Goal: Contribute content: Add original content to the website for others to see

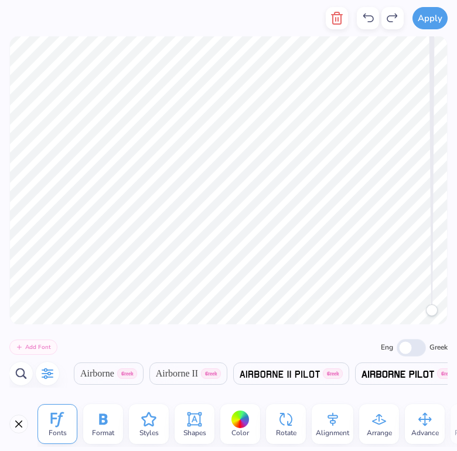
click at [46, 372] on icon "button" at bounding box center [47, 373] width 14 height 14
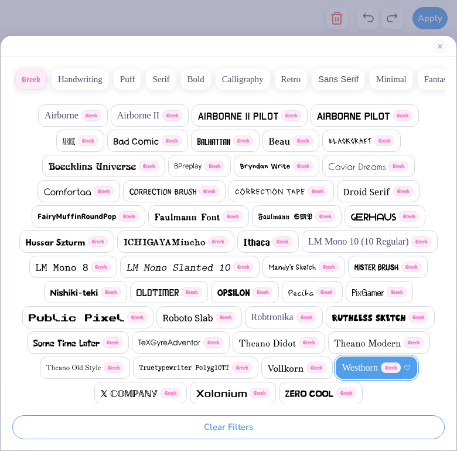
scroll to position [29, 0]
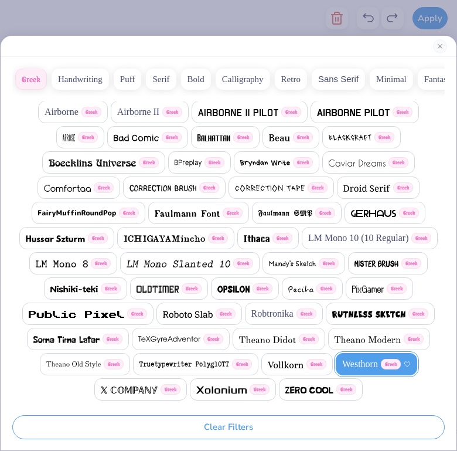
click at [94, 79] on button "Handwriting" at bounding box center [80, 79] width 57 height 21
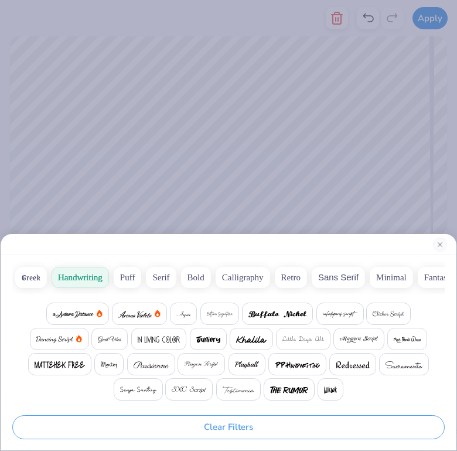
scroll to position [0, 0]
click at [132, 282] on button "Puff" at bounding box center [128, 277] width 28 height 21
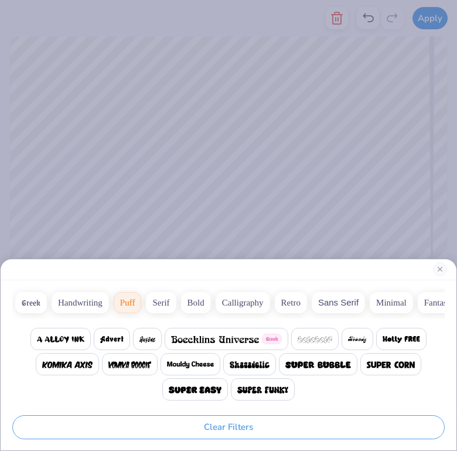
click at [156, 293] on button "Serif" at bounding box center [161, 302] width 30 height 21
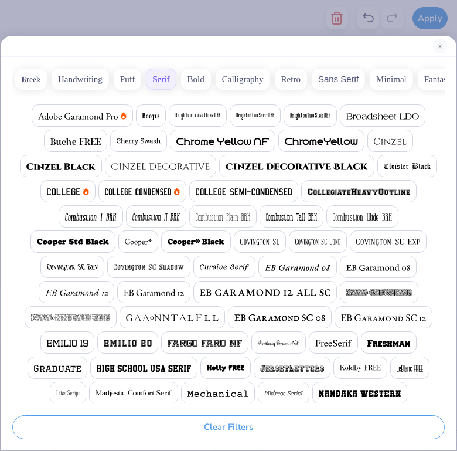
click at [369, 185] on span at bounding box center [359, 191] width 103 height 14
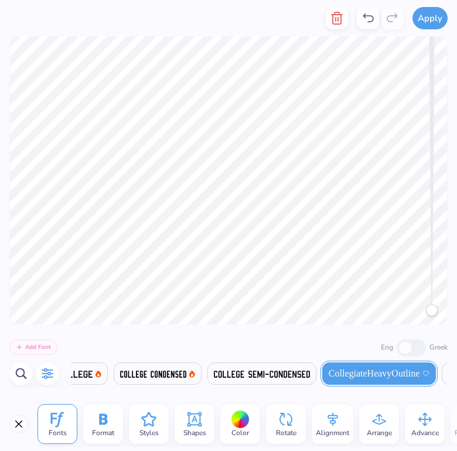
scroll to position [0, 1256]
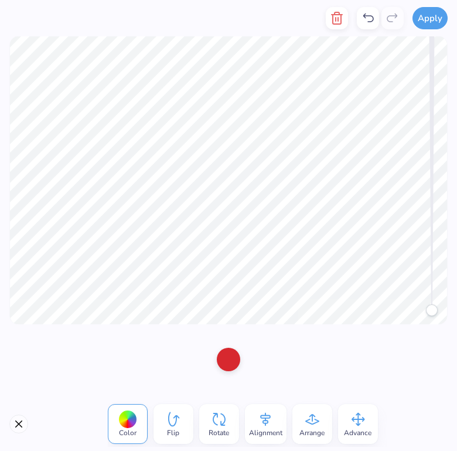
click at [230, 358] on div at bounding box center [228, 359] width 23 height 23
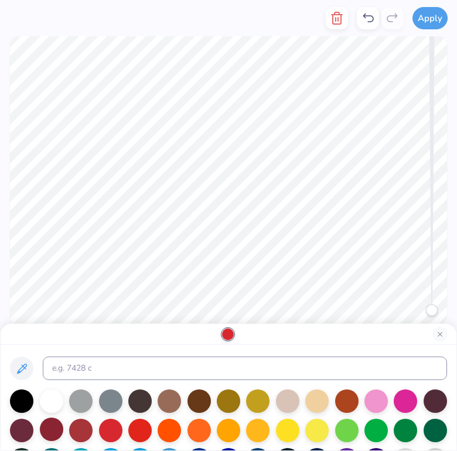
click at [49, 432] on div at bounding box center [51, 428] width 23 height 23
click at [84, 428] on div at bounding box center [80, 428] width 23 height 23
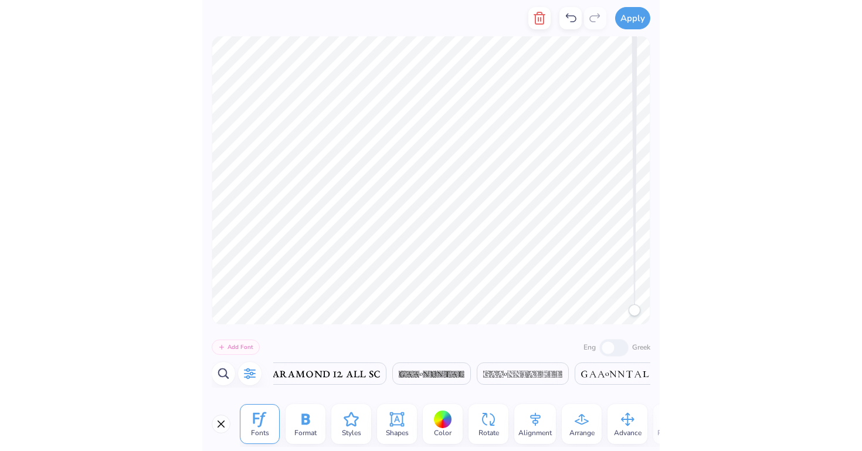
scroll to position [0, 2953]
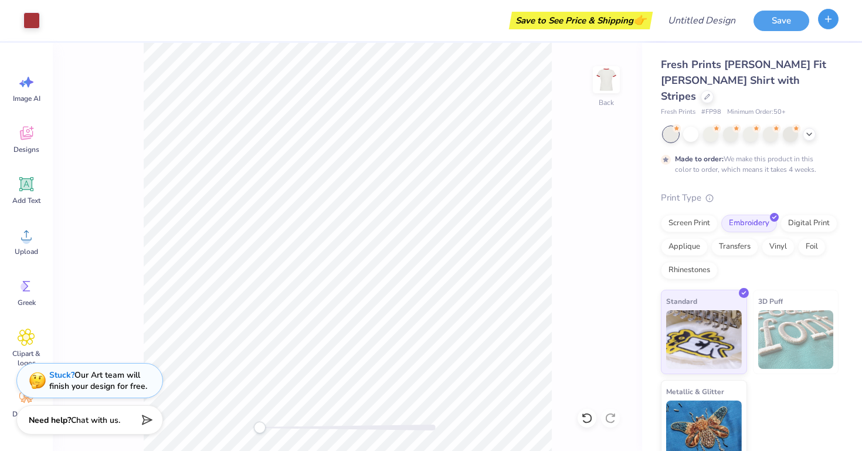
click at [457, 21] on icon "button" at bounding box center [828, 19] width 10 height 10
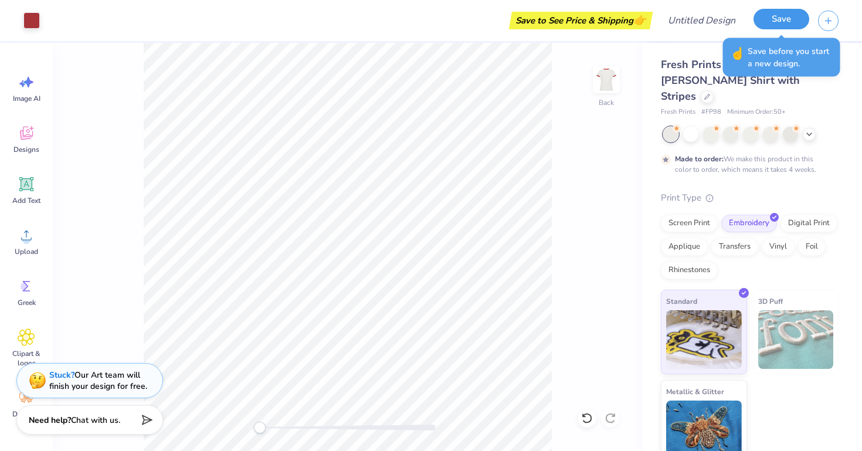
click at [457, 23] on button "Save" at bounding box center [781, 19] width 56 height 21
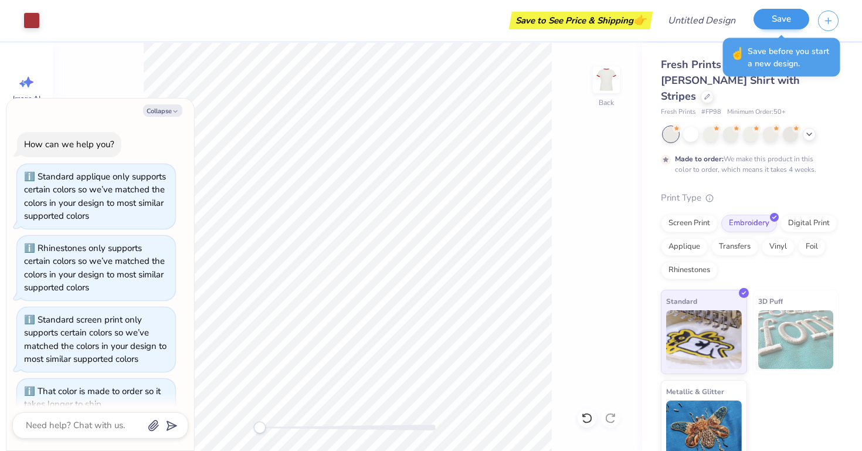
scroll to position [104, 0]
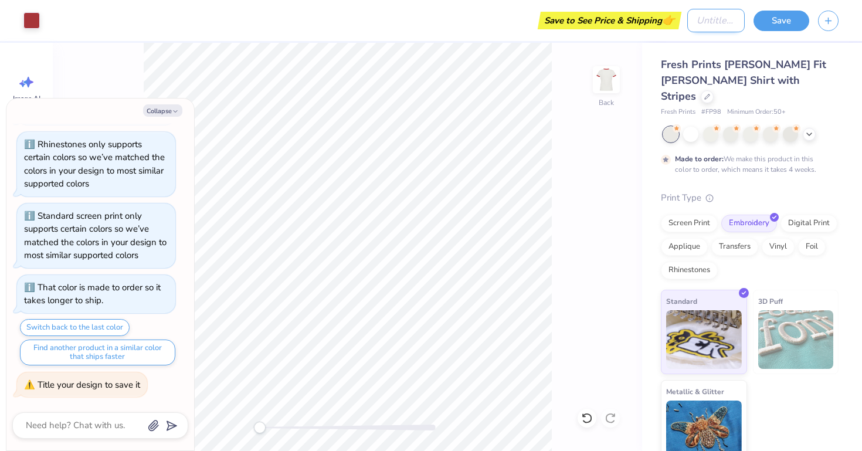
click at [457, 18] on input "Design Title" at bounding box center [715, 20] width 57 height 23
type textarea "x"
type input "c"
type textarea "x"
type input "cs"
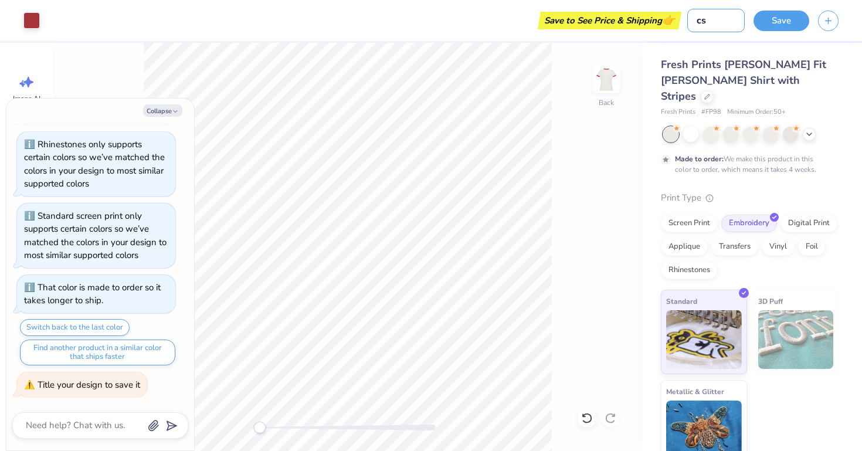
type textarea "x"
type input "csm"
type textarea "x"
type input "csmm"
type textarea "x"
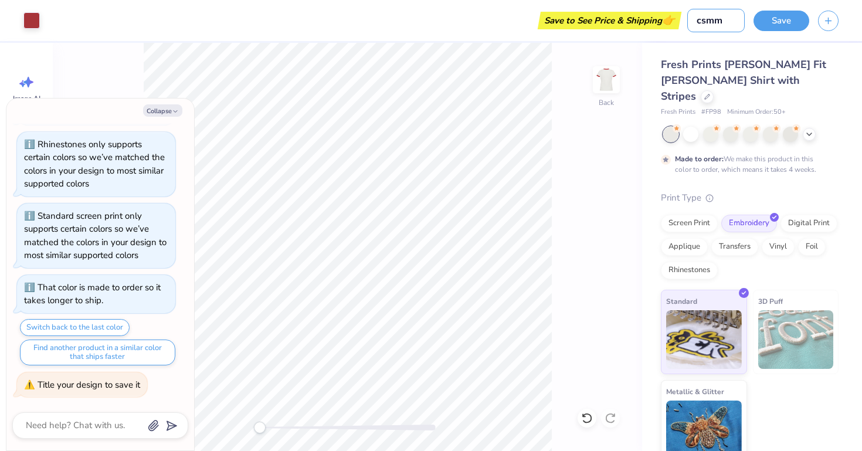
type input "csmm"
type textarea "x"
type input "csmm 1"
type textarea "x"
type input "csmm 1"
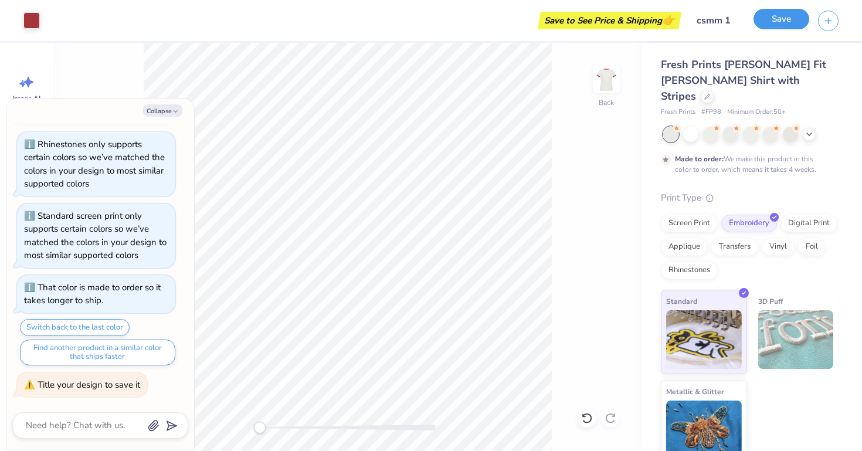
click at [457, 23] on button "Save" at bounding box center [781, 19] width 56 height 21
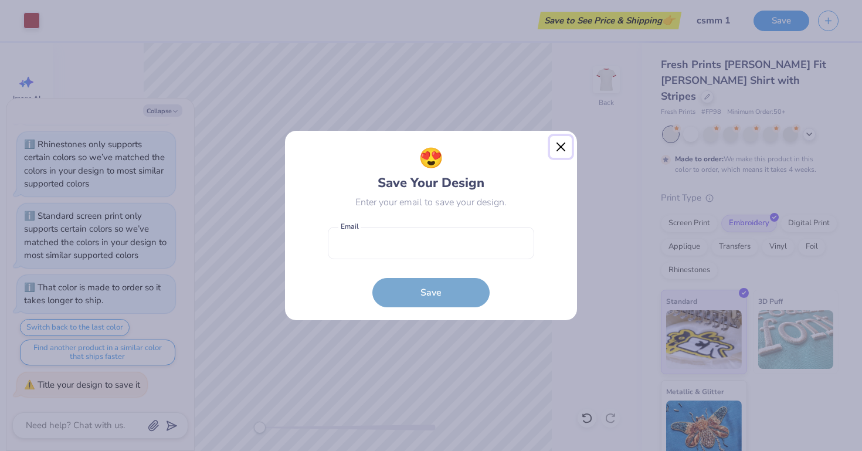
click at [457, 149] on button "Close" at bounding box center [561, 147] width 22 height 22
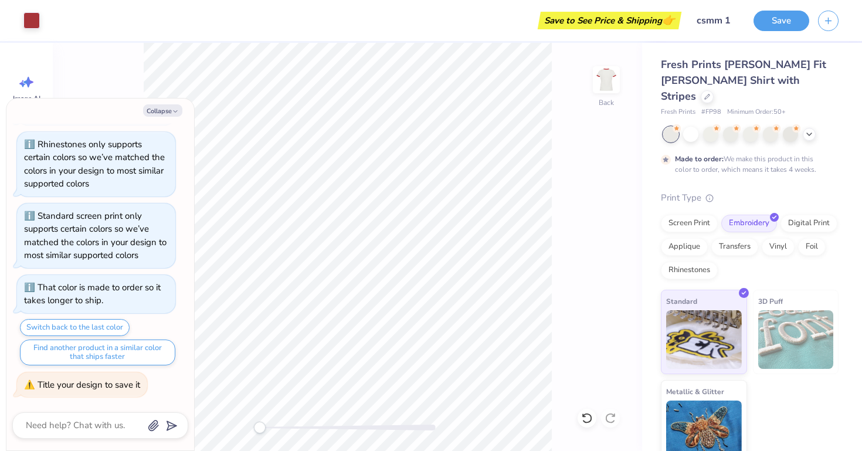
type textarea "x"
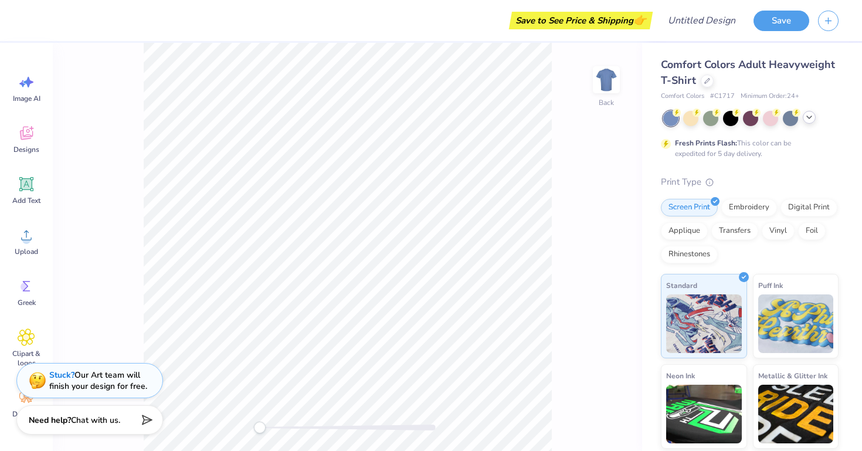
click at [457, 117] on polyline at bounding box center [809, 117] width 5 height 2
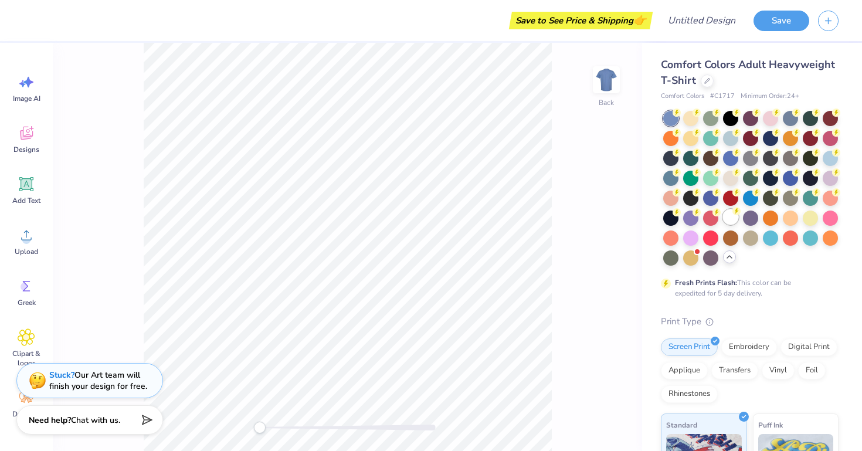
click at [457, 219] on div at bounding box center [730, 216] width 15 height 15
click at [22, 130] on icon at bounding box center [27, 133] width 18 height 18
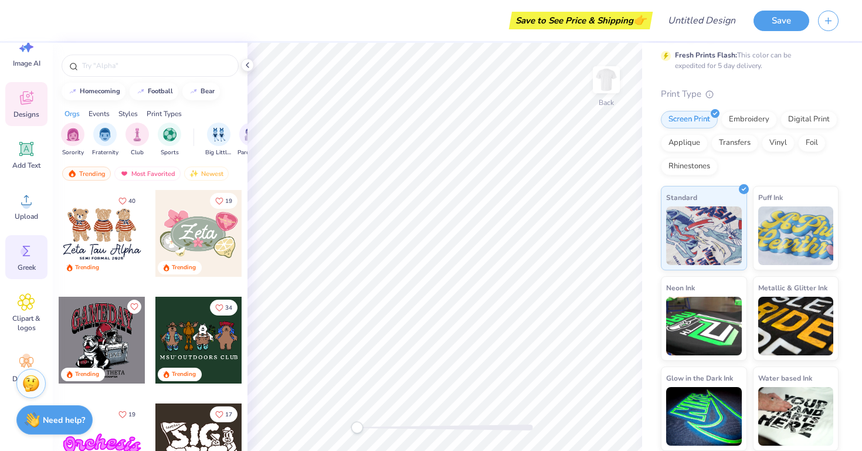
scroll to position [21, 0]
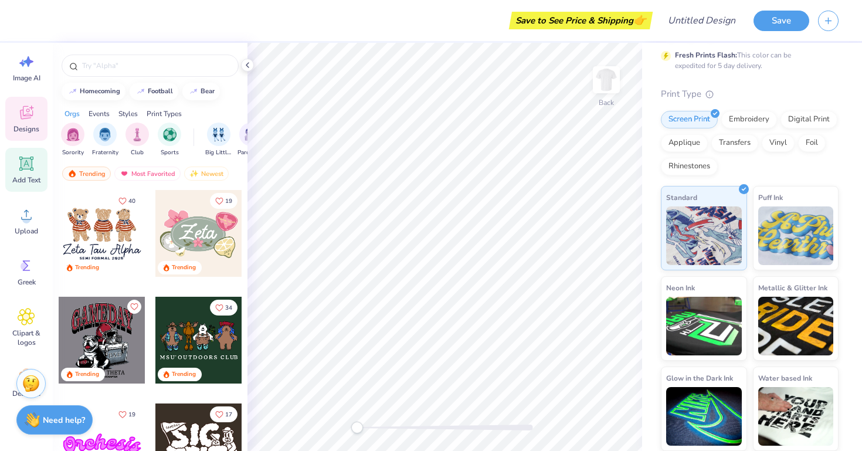
click at [25, 159] on icon at bounding box center [26, 163] width 11 height 11
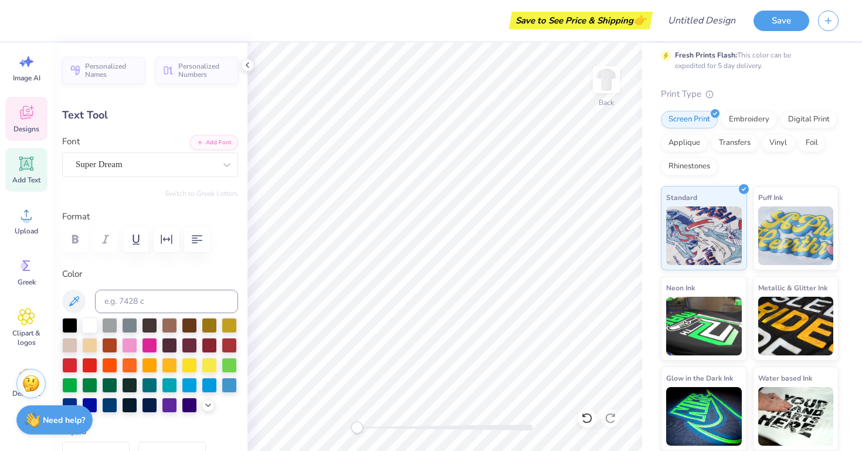
click at [21, 123] on div "Designs" at bounding box center [26, 119] width 42 height 44
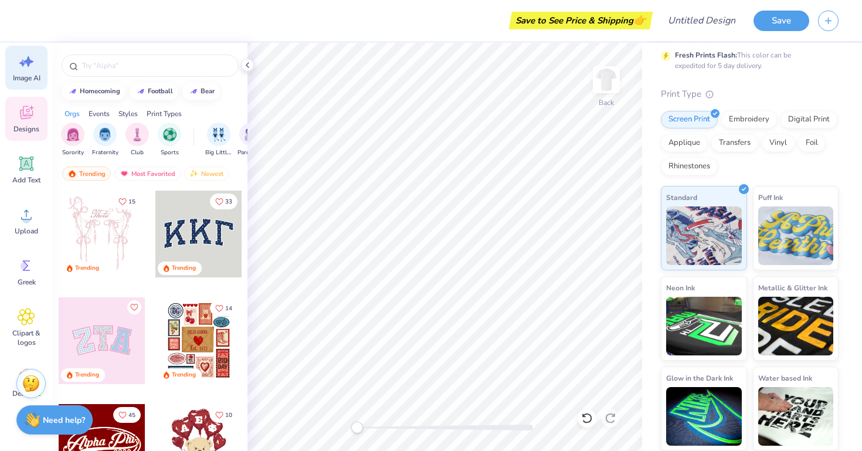
click at [25, 72] on div "Image AI" at bounding box center [26, 68] width 42 height 44
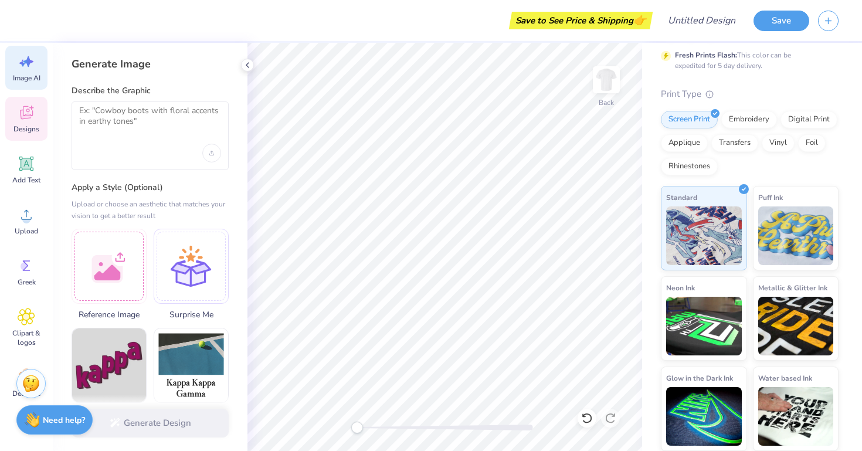
click at [25, 105] on icon at bounding box center [27, 113] width 18 height 18
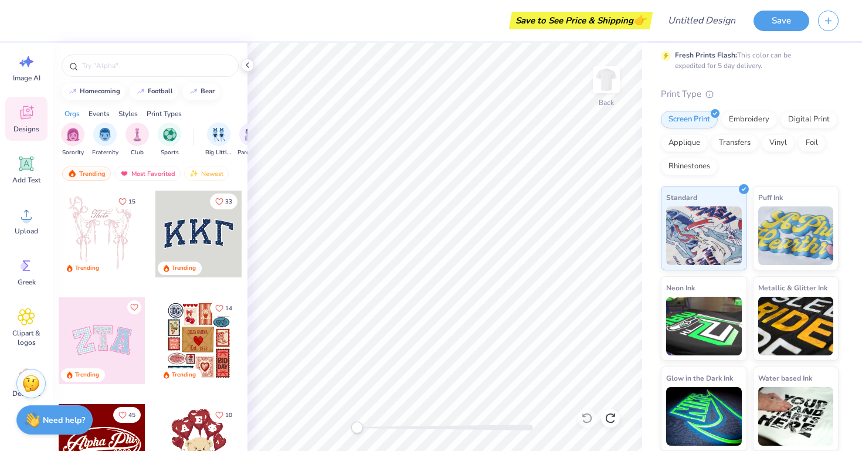
click at [457, 157] on div "Comfort Colors Adult Heavyweight T-Shirt Comfort Colors # C1717 Minimum Order: …" at bounding box center [752, 132] width 220 height 635
click at [457, 88] on div "Print Type" at bounding box center [750, 93] width 178 height 13
click at [457, 90] on icon at bounding box center [709, 93] width 8 height 8
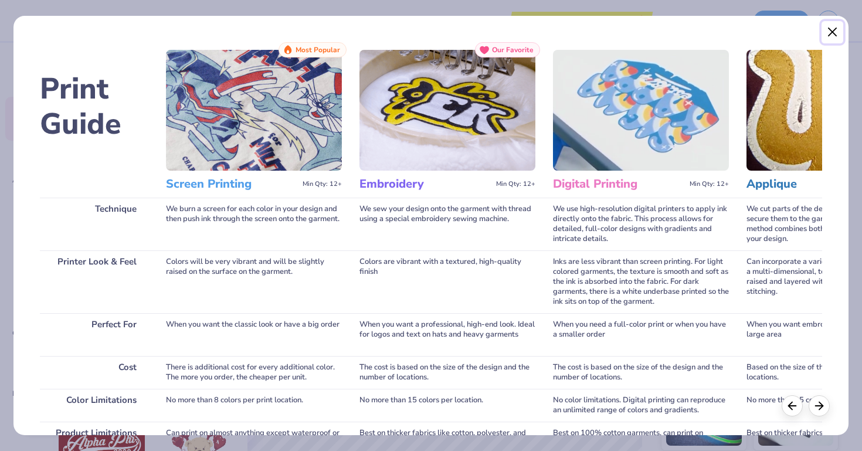
click at [457, 31] on button "Close" at bounding box center [832, 32] width 22 height 22
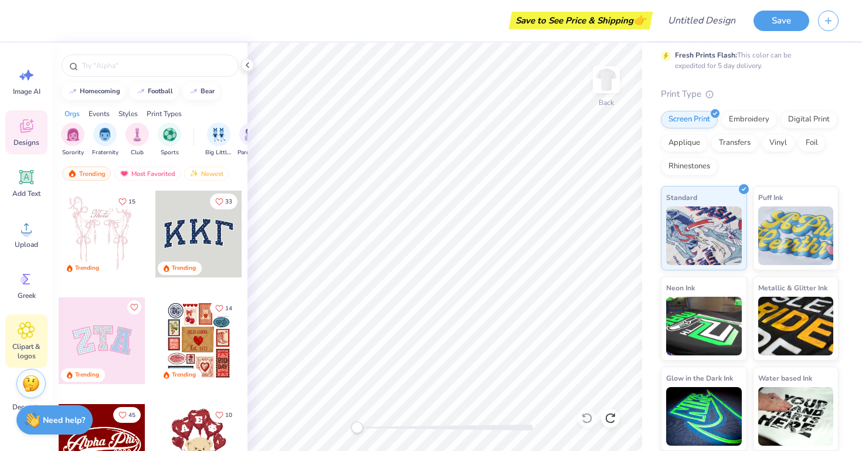
scroll to position [0, 0]
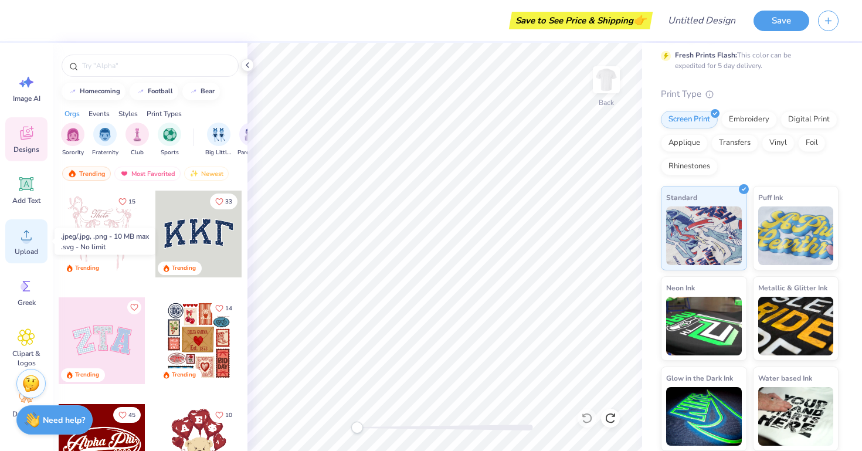
click at [32, 239] on icon at bounding box center [27, 235] width 18 height 18
click at [39, 21] on div "Save to See Price & Shipping 👉" at bounding box center [340, 20] width 617 height 41
